Goal: Navigation & Orientation: Find specific page/section

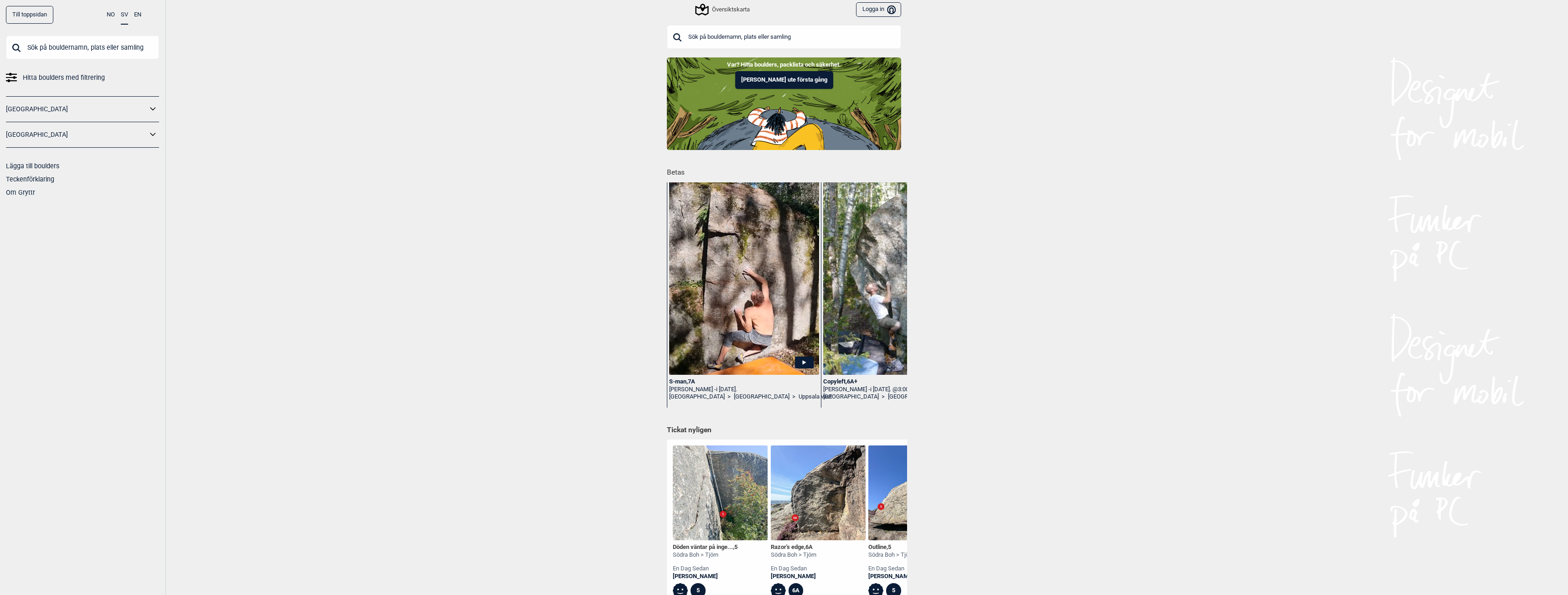
click at [732, 12] on div "Översiktskarta" at bounding box center [723, 10] width 53 height 11
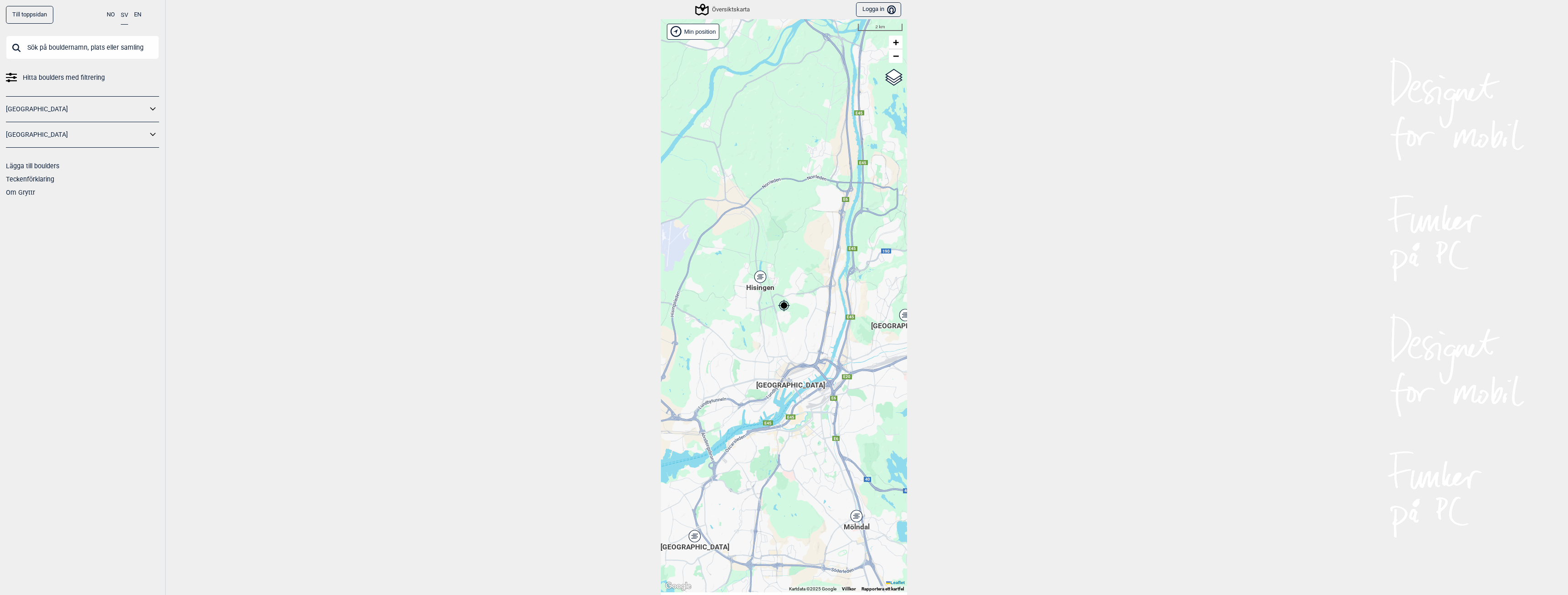
click at [758, 279] on div "Hisingen" at bounding box center [761, 277] width 6 height 6
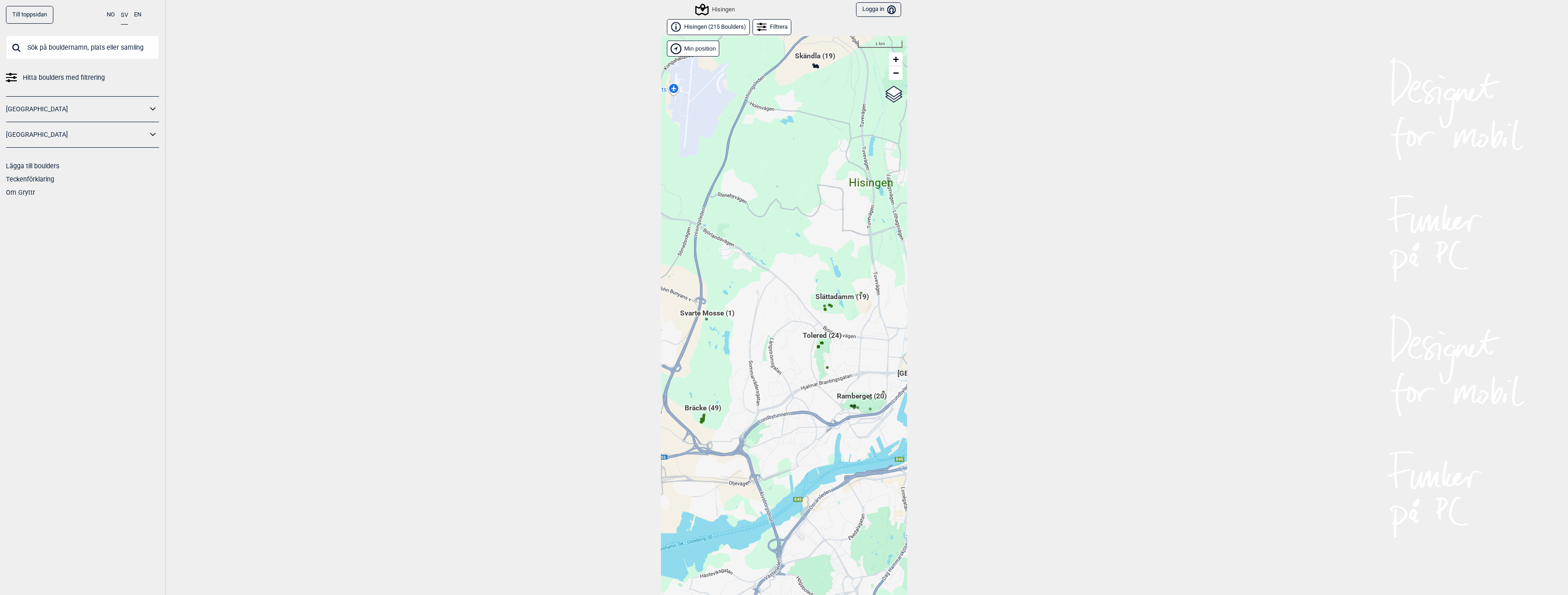
click at [847, 397] on div "[PERSON_NAME] posisjon [GEOGRAPHIC_DATA] Stange [GEOGRAPHIC_DATA] syd [GEOGRAPH…" at bounding box center [783, 323] width 246 height 574
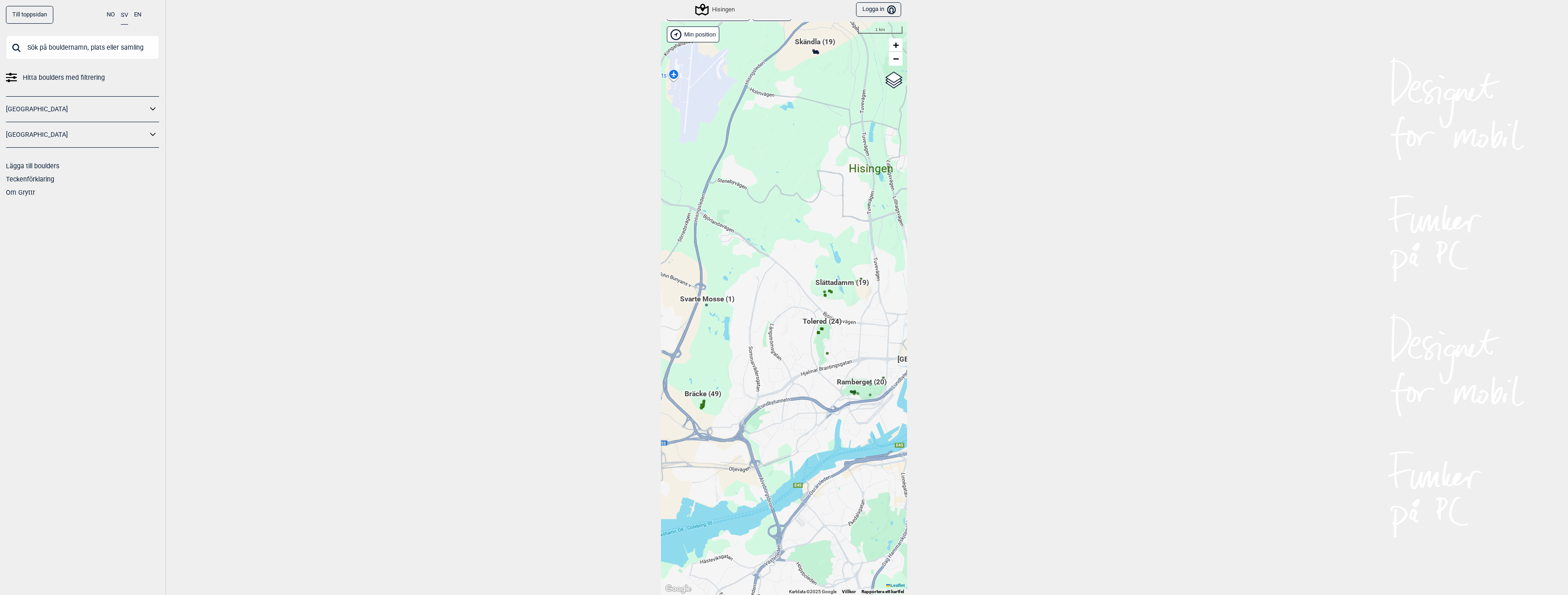
click at [861, 382] on span "Ramberget (20)" at bounding box center [862, 385] width 50 height 17
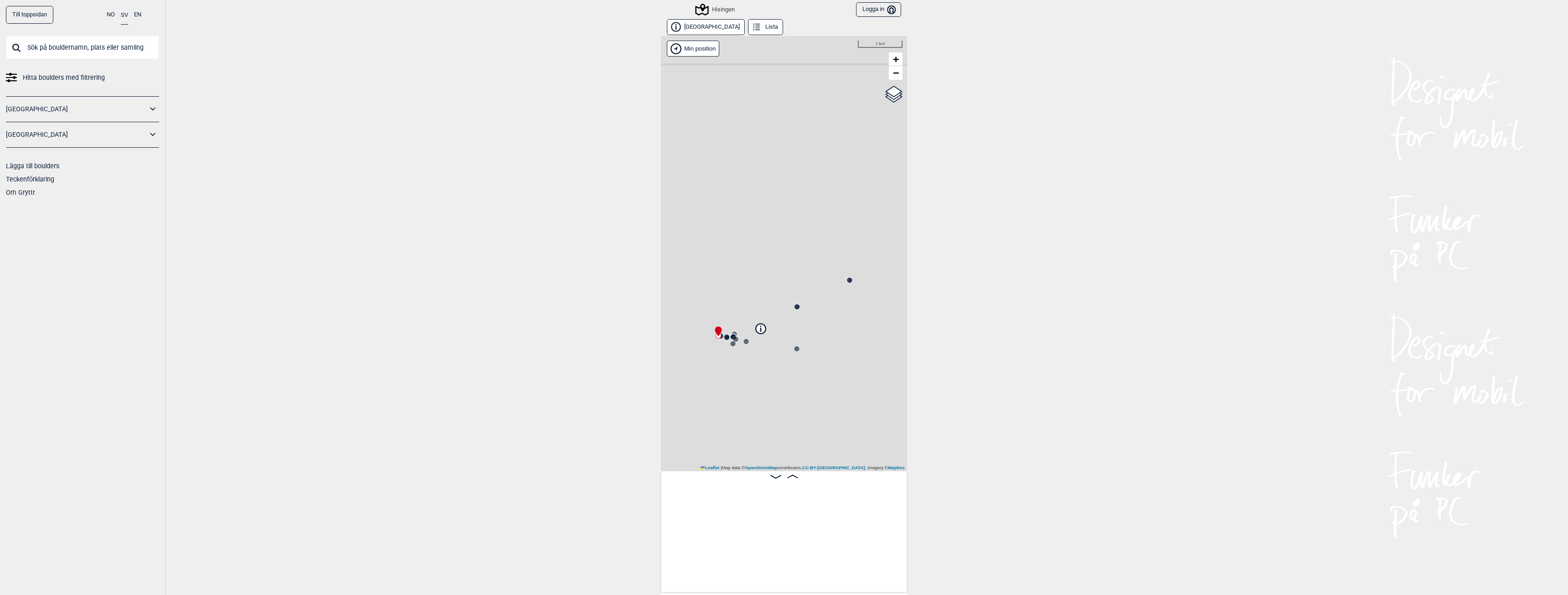
scroll to position [0, 72]
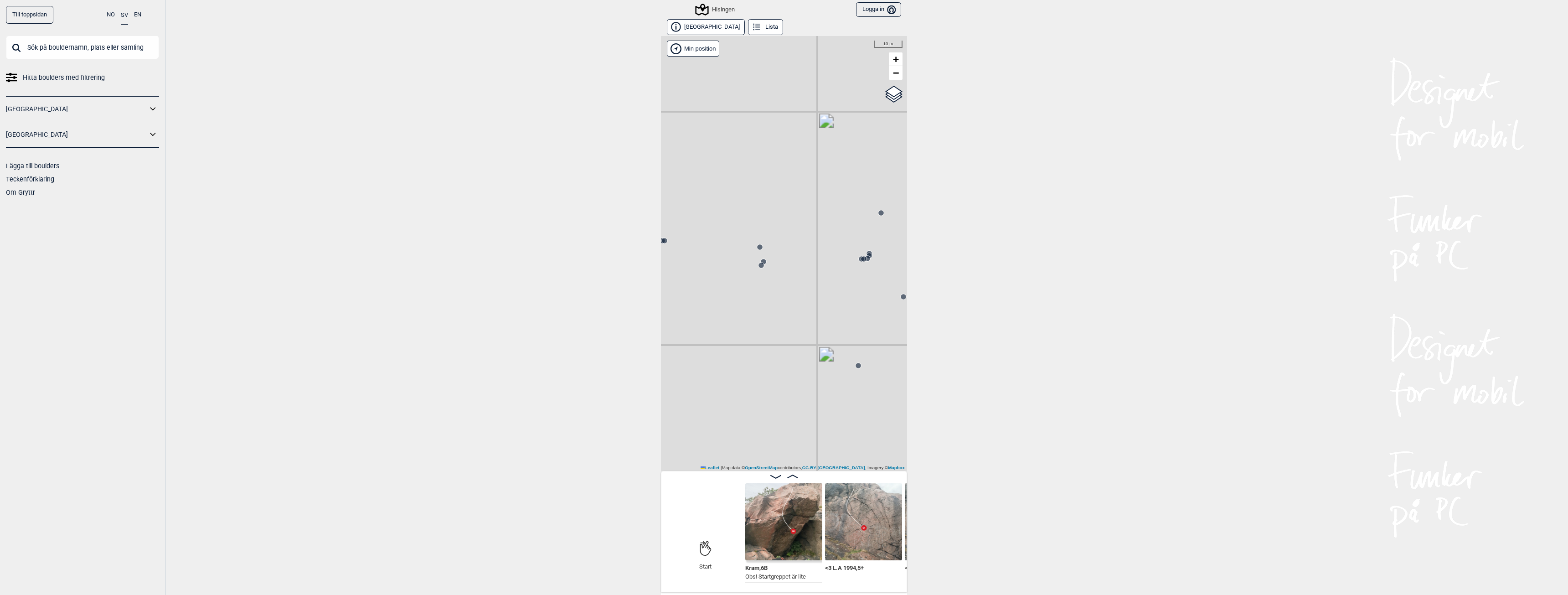
click at [759, 265] on circle at bounding box center [761, 265] width 6 height 6
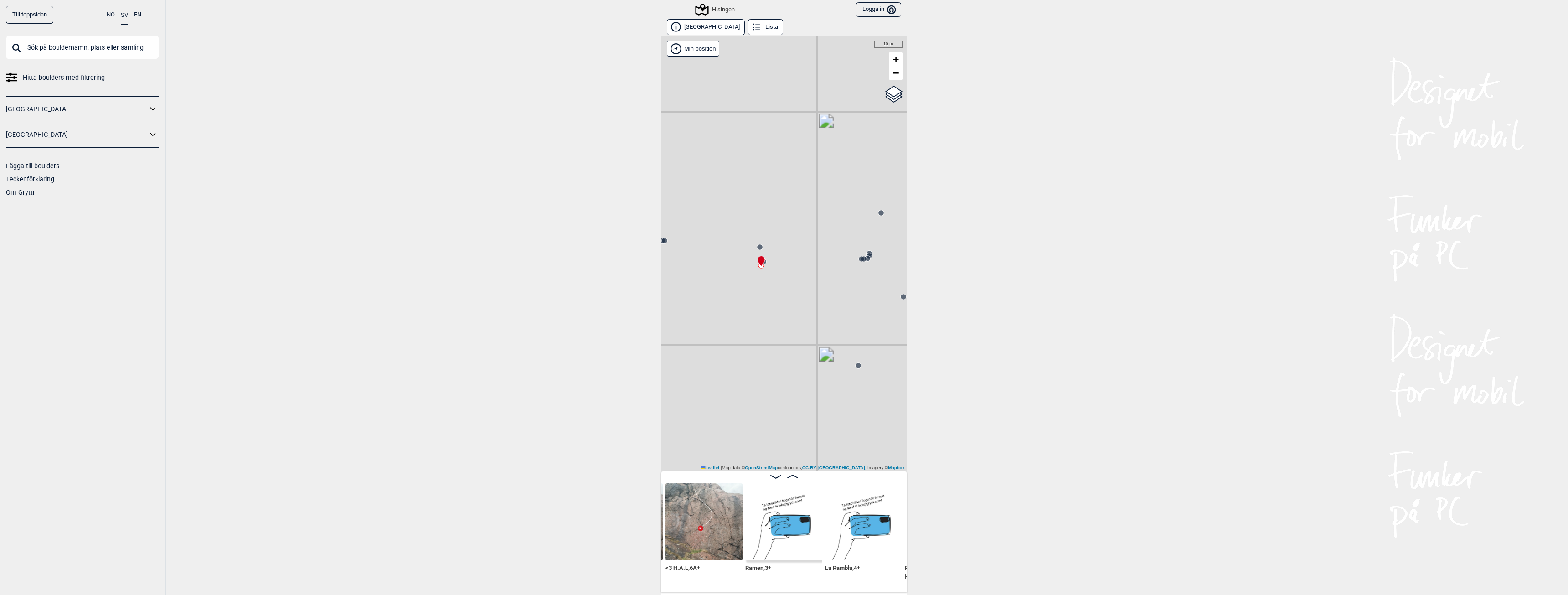
click at [860, 259] on circle at bounding box center [863, 259] width 6 height 6
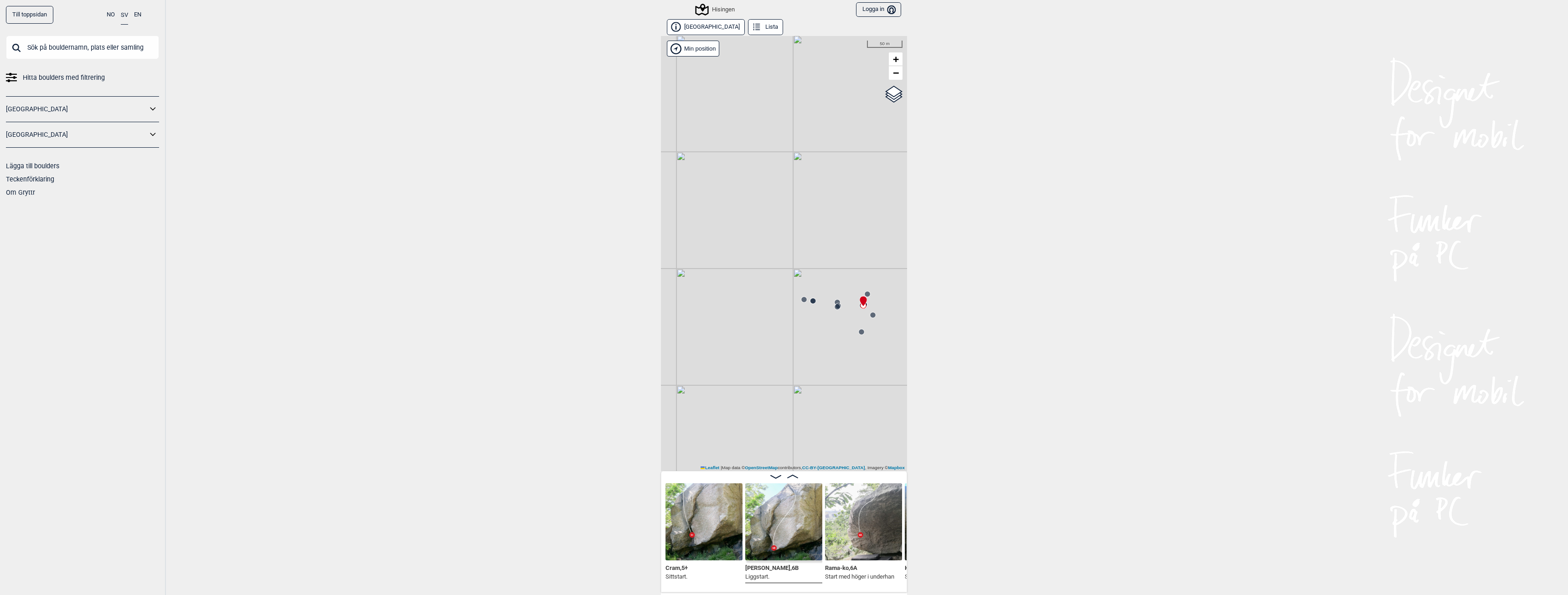
drag, startPoint x: 734, startPoint y: 370, endPoint x: 810, endPoint y: 360, distance: 76.7
click at [810, 359] on div "Hisingen Brukerens posisjon Min position 50 m + − OpenStreetMap Google satellit…" at bounding box center [783, 253] width 246 height 435
